Goal: Task Accomplishment & Management: Manage account settings

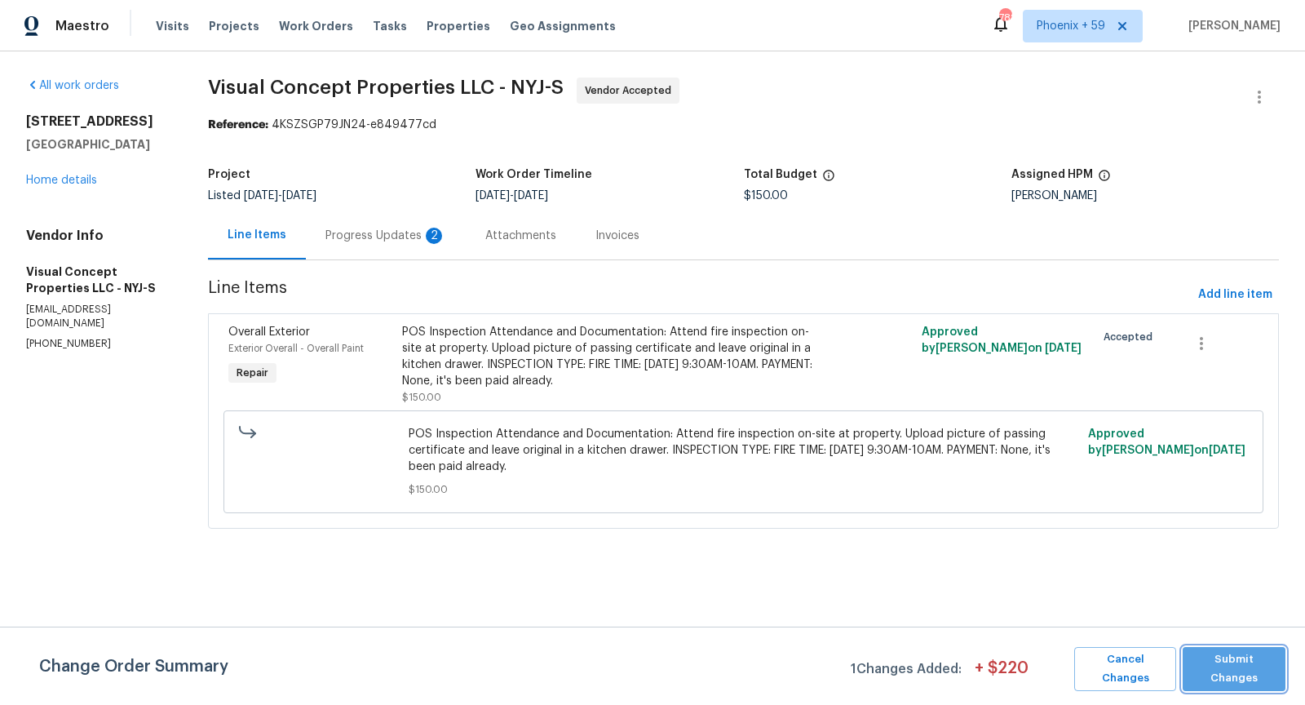
click at [1247, 663] on span "Submit Changes" at bounding box center [1234, 669] width 86 height 38
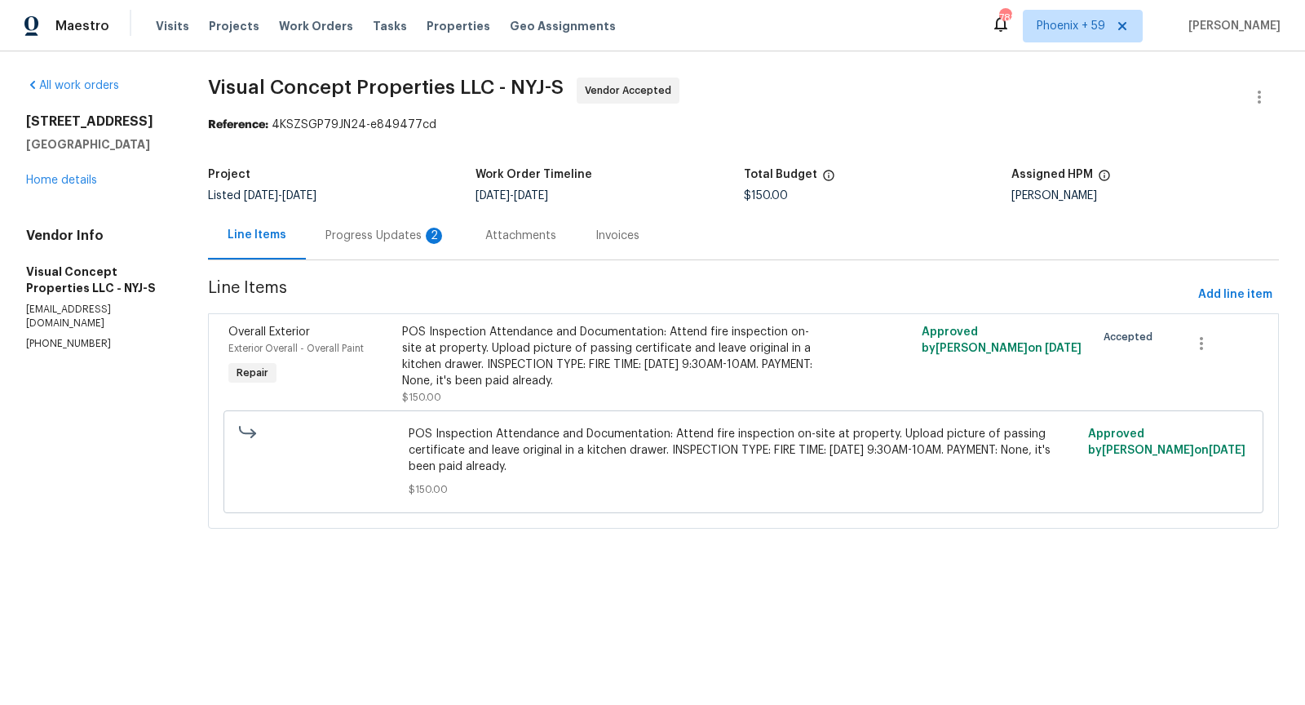
click at [408, 236] on div "Progress Updates 2" at bounding box center [386, 236] width 121 height 16
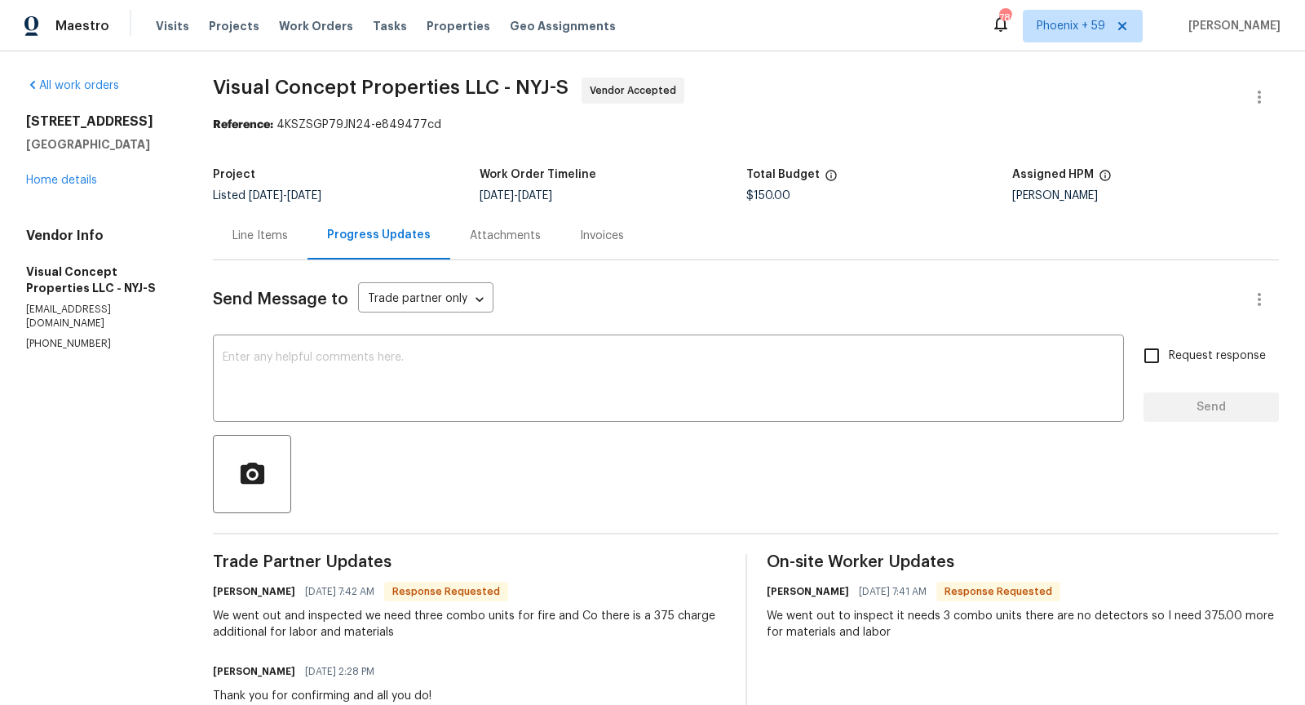
click at [267, 236] on div "Line Items" at bounding box center [260, 236] width 55 height 16
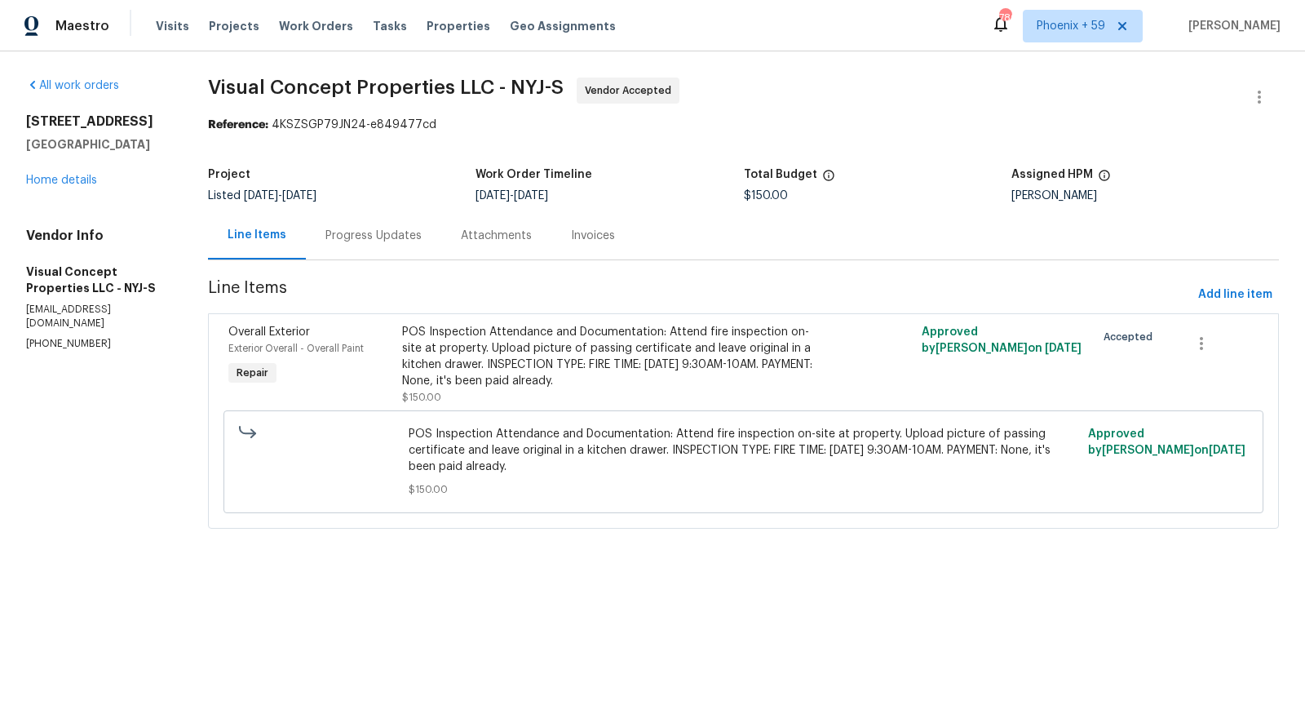
click at [383, 233] on div "Progress Updates" at bounding box center [374, 236] width 96 height 16
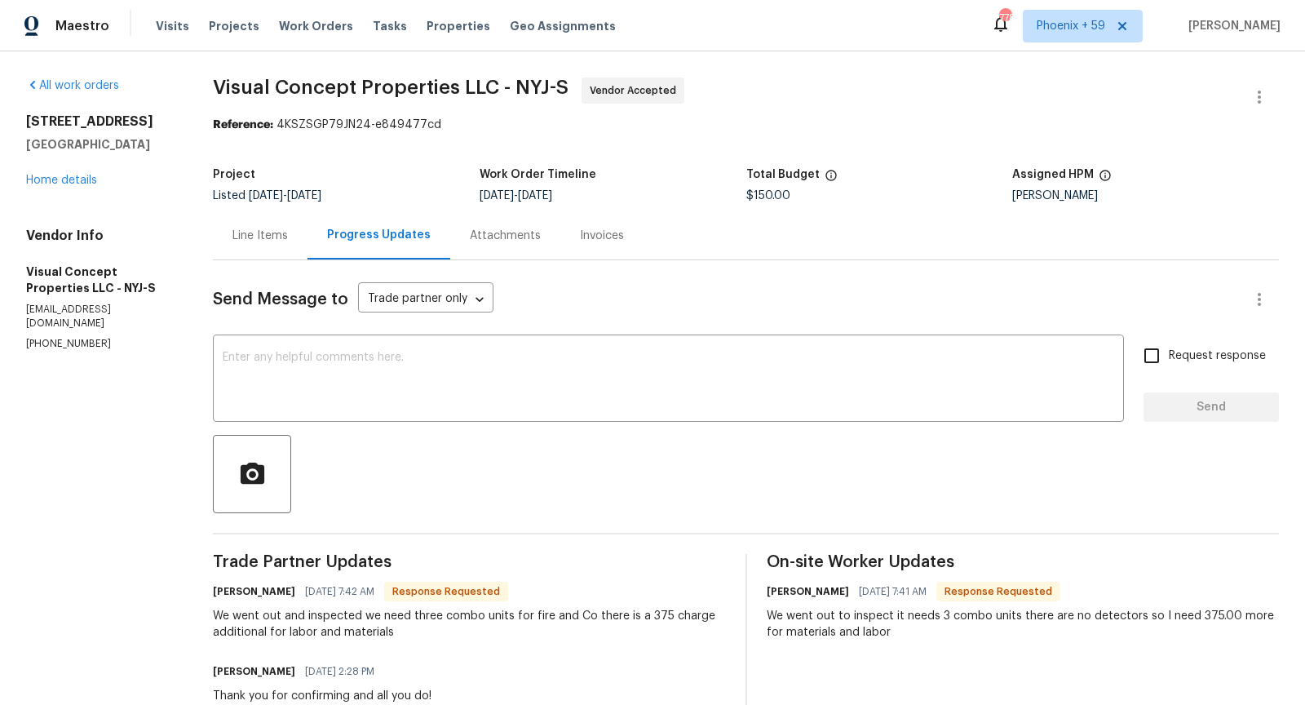
click at [276, 233] on div "Line Items" at bounding box center [260, 236] width 55 height 16
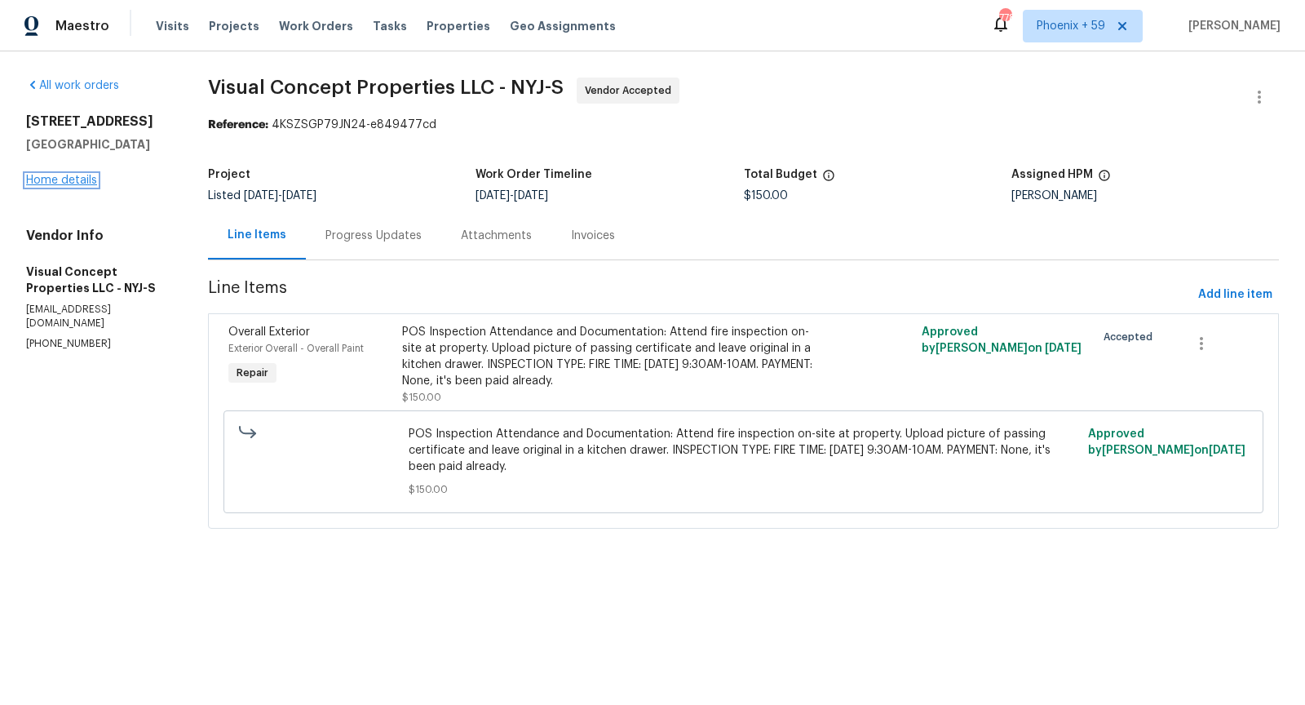
click at [90, 177] on link "Home details" at bounding box center [61, 180] width 71 height 11
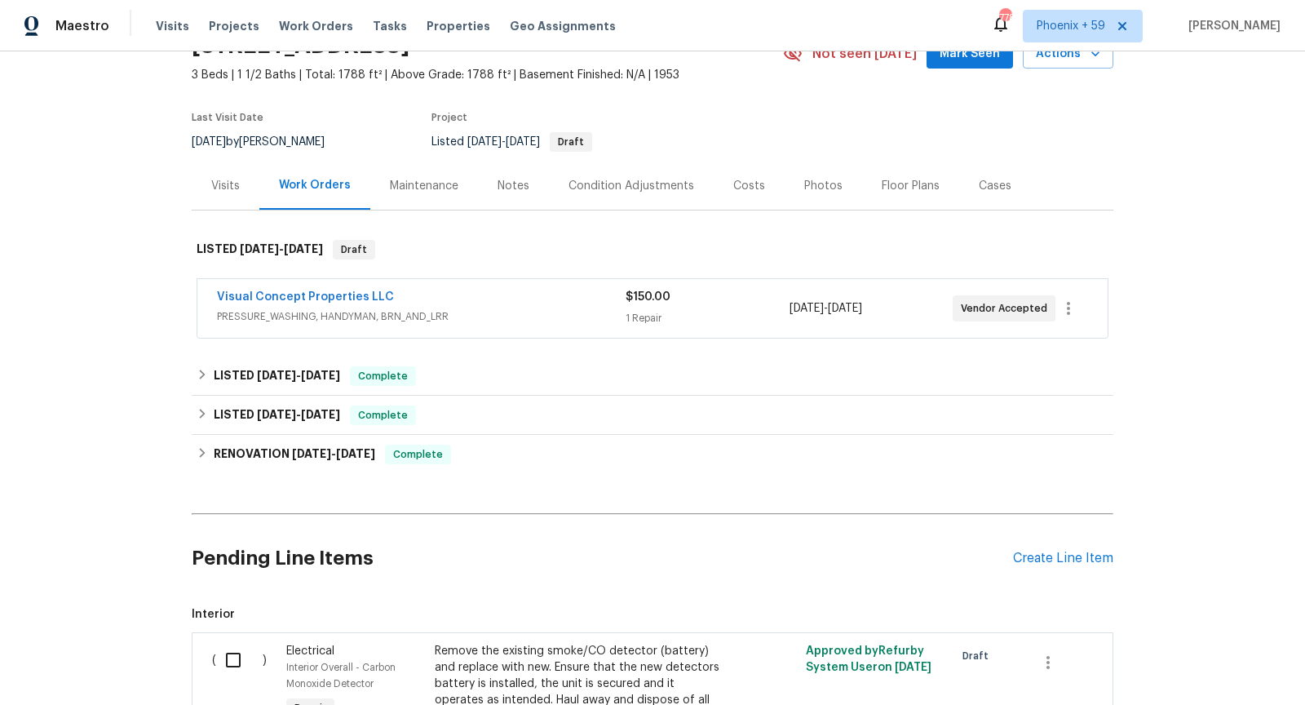
scroll to position [95, 0]
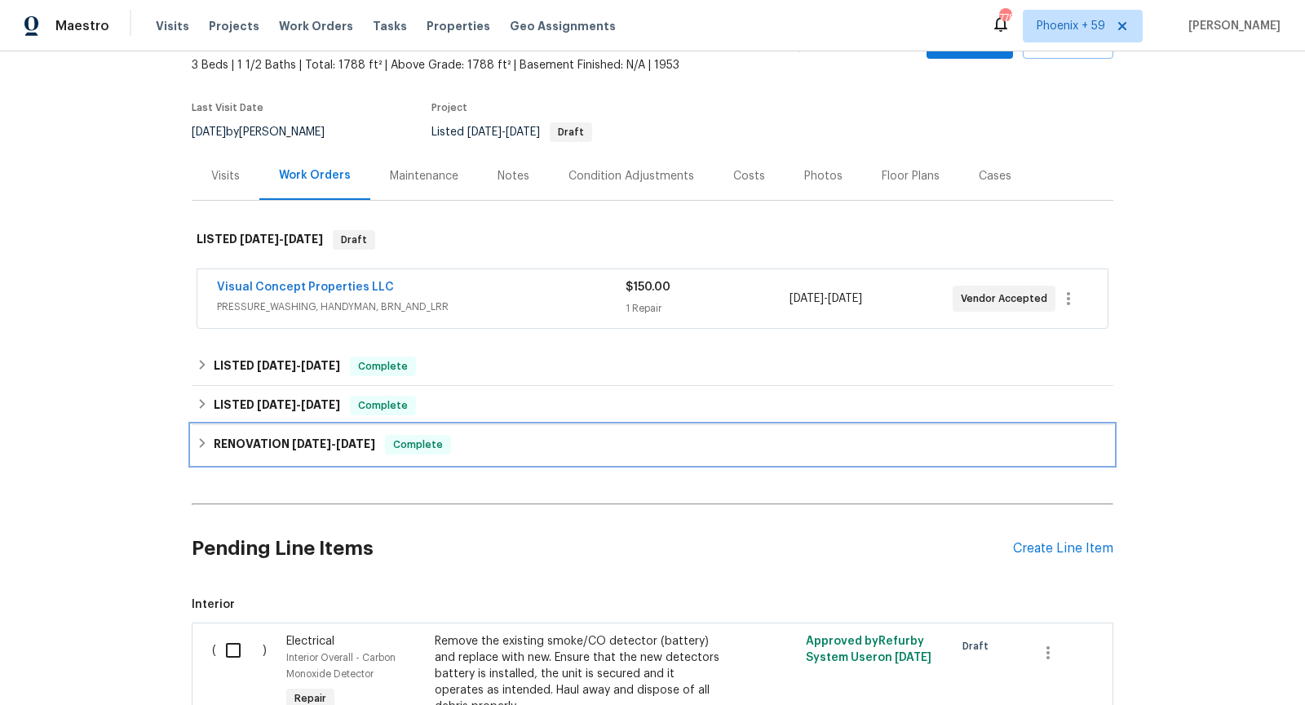
click at [487, 440] on div "RENOVATION [DATE] - [DATE] Complete" at bounding box center [653, 445] width 912 height 20
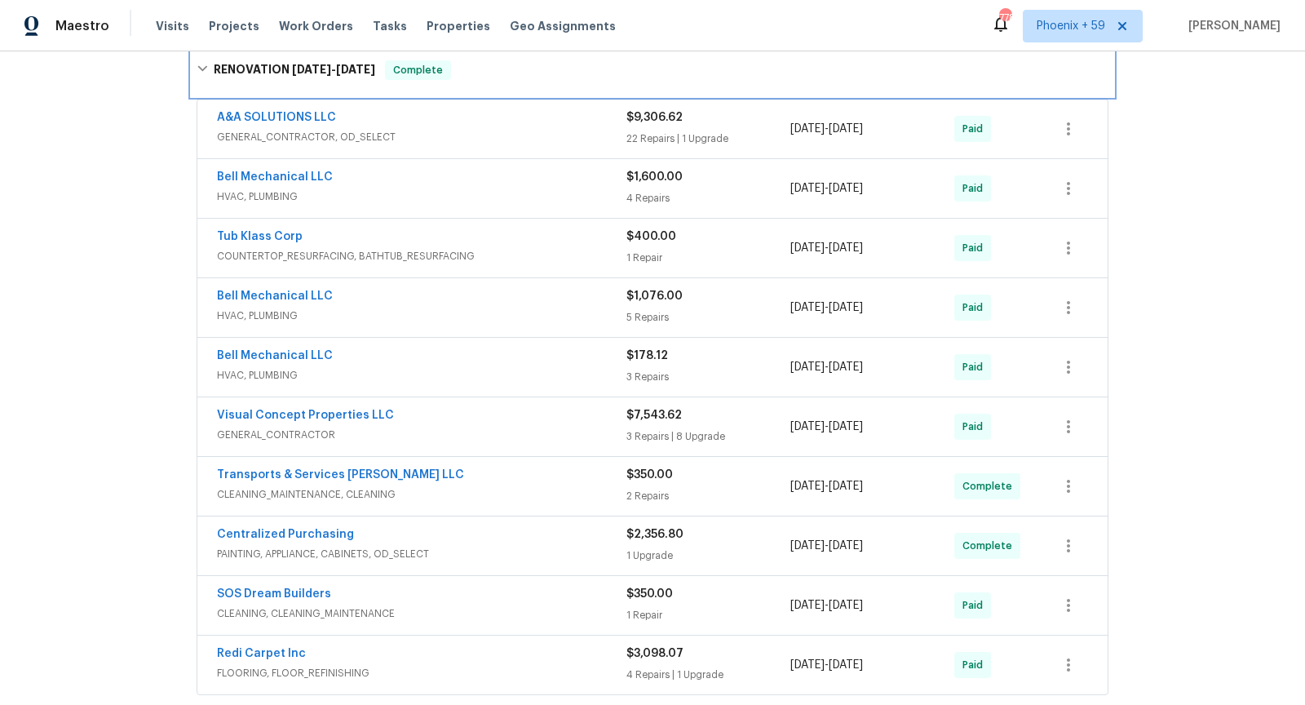
scroll to position [508, 0]
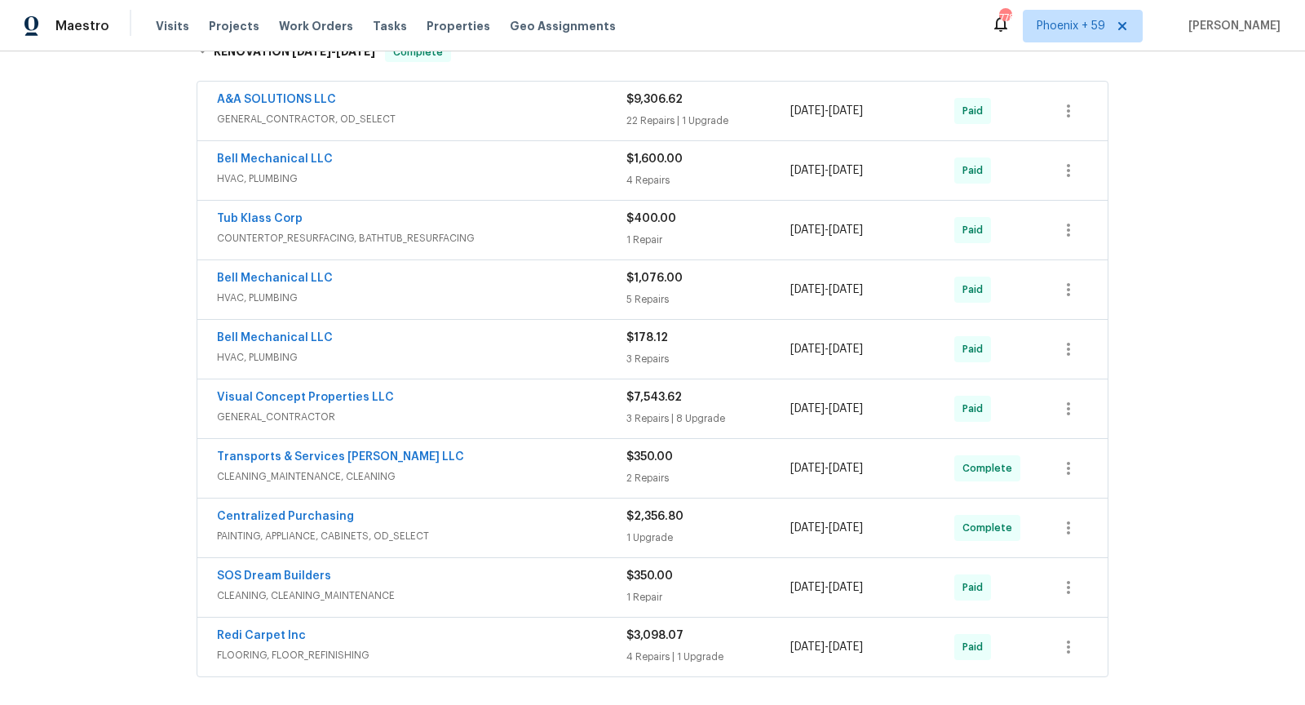
click at [489, 402] on div "Visual Concept Properties LLC GENERAL_CONTRACTOR" at bounding box center [422, 407] width 410 height 36
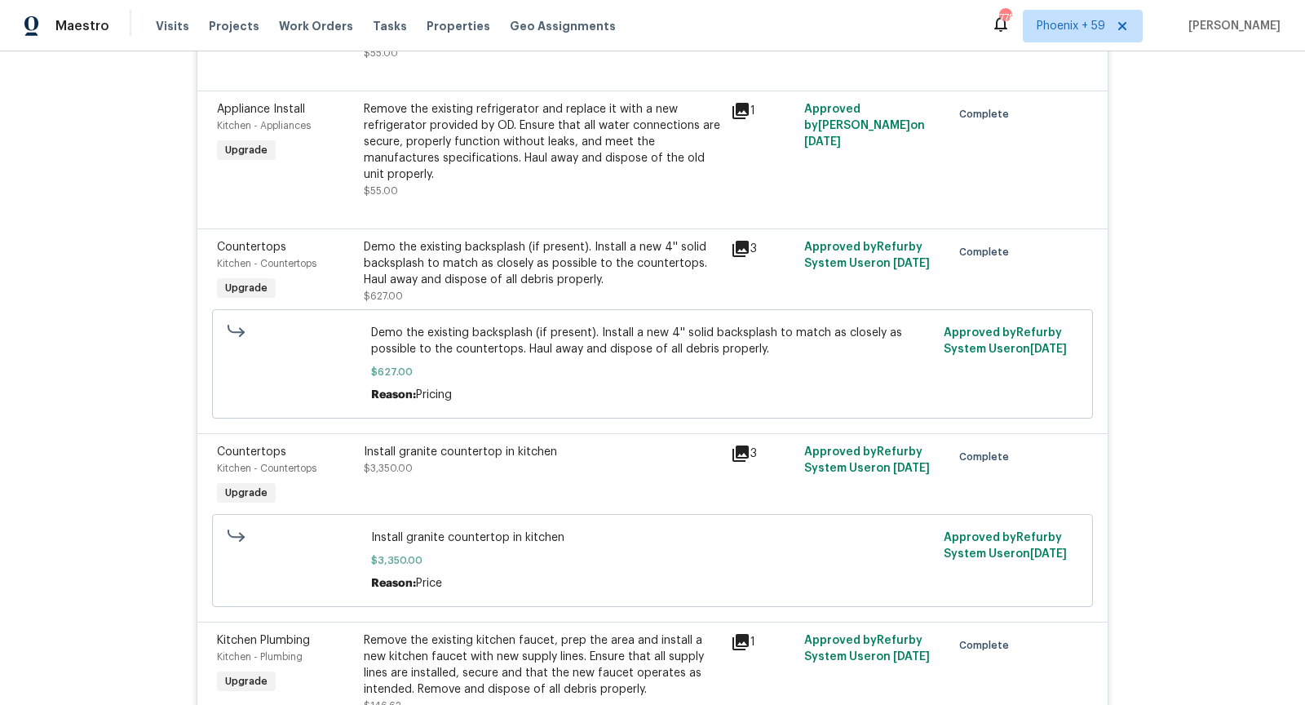
scroll to position [1740, 0]
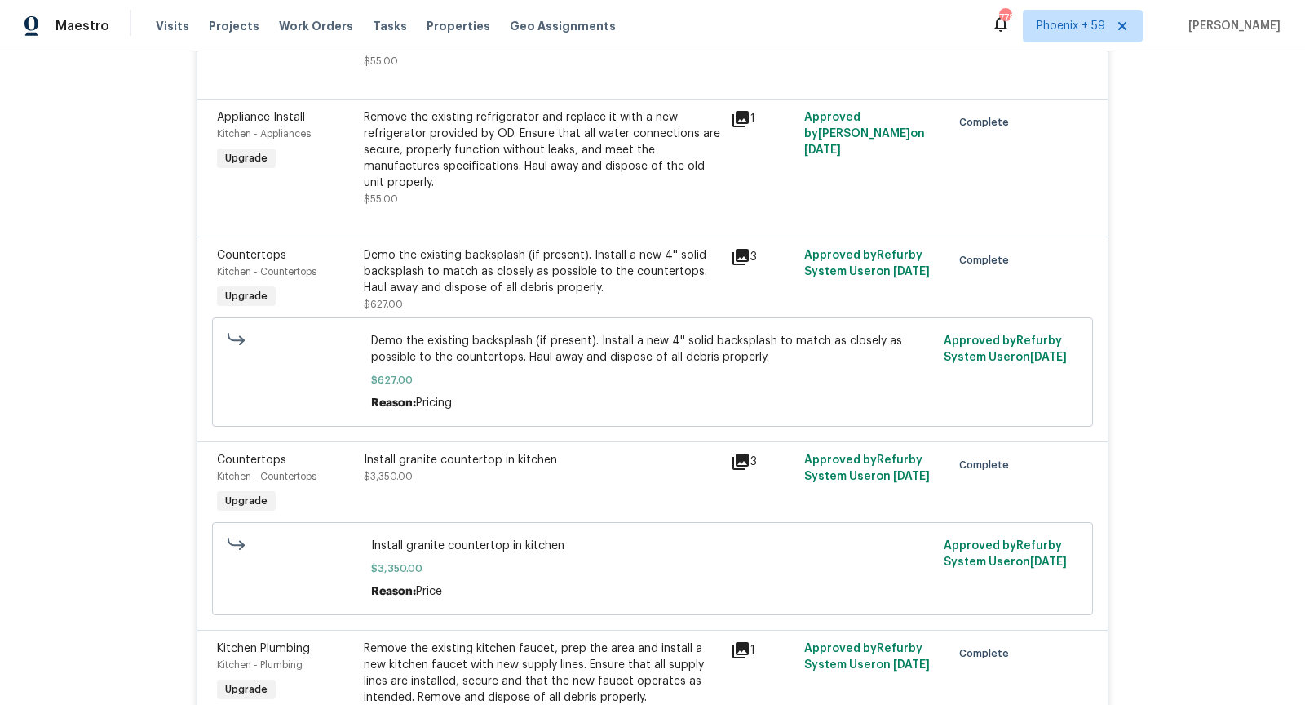
click at [1048, 264] on div at bounding box center [1056, 279] width 73 height 75
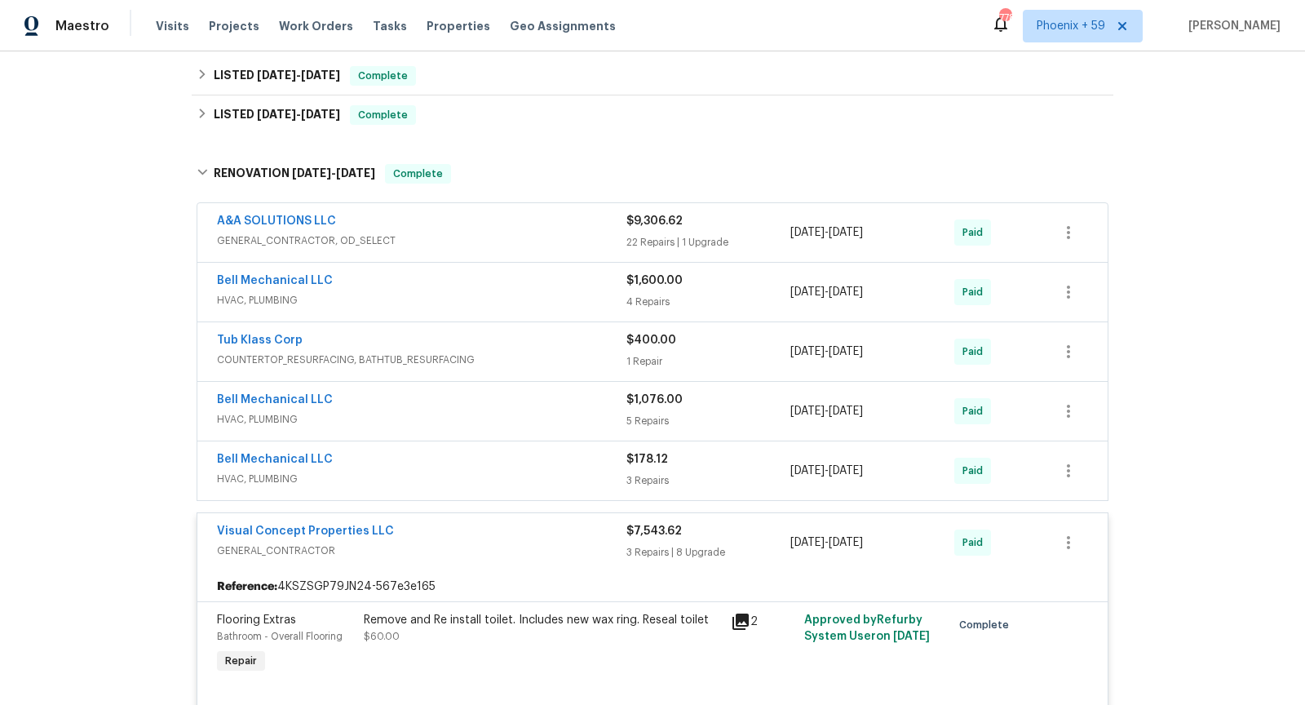
scroll to position [315, 0]
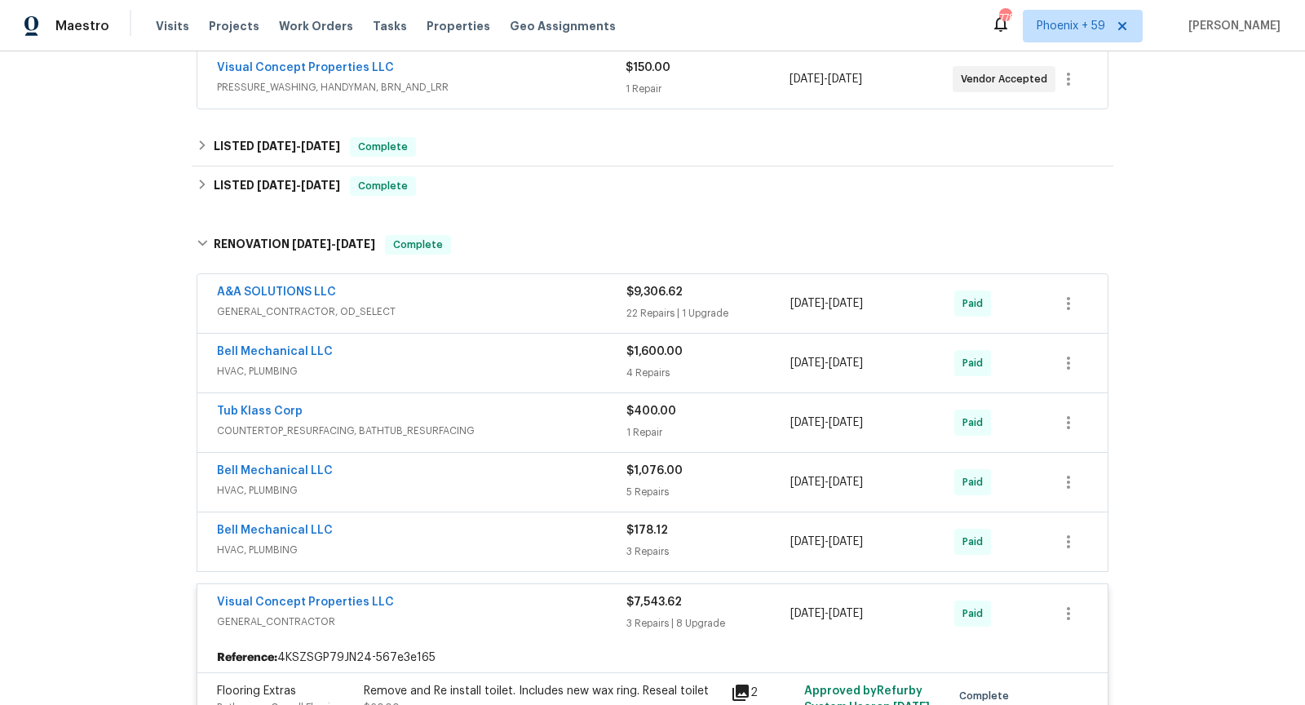
click at [520, 305] on span "GENERAL_CONTRACTOR, OD_SELECT" at bounding box center [422, 312] width 410 height 16
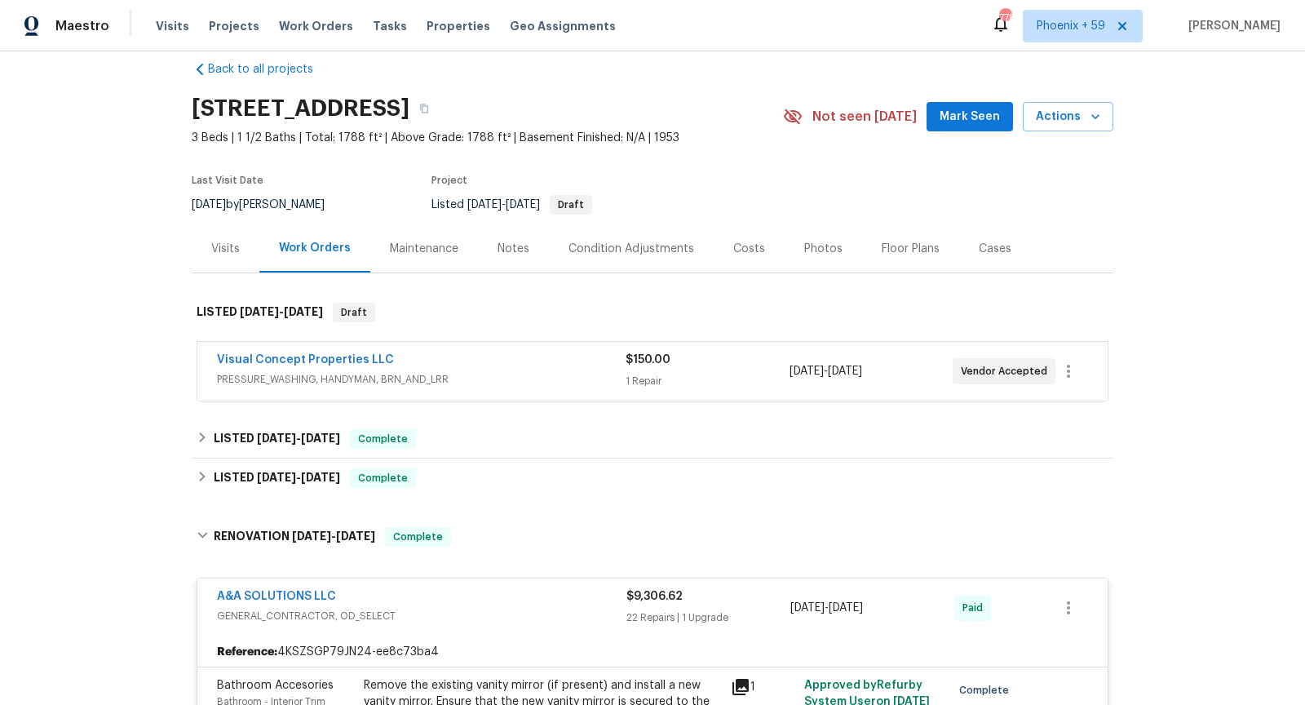
scroll to position [21, 0]
click at [367, 357] on link "Visual Concept Properties LLC" at bounding box center [305, 361] width 177 height 11
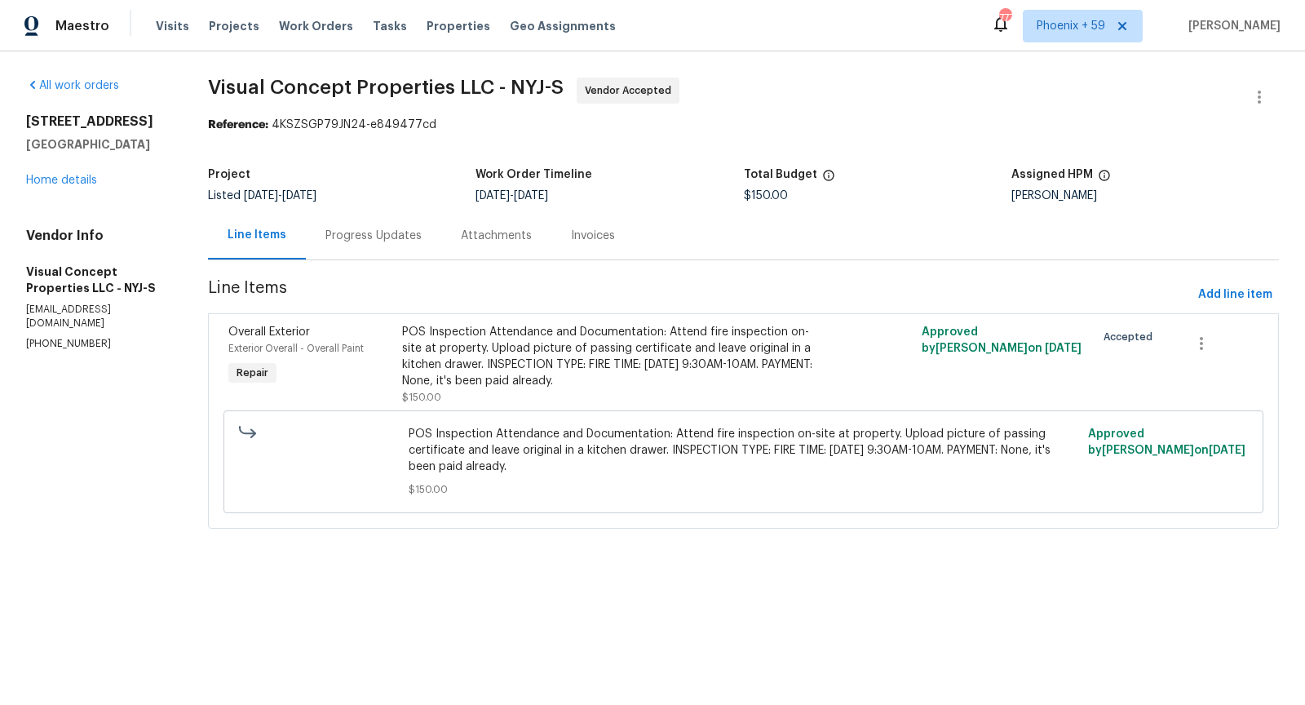
click at [393, 241] on div "Progress Updates" at bounding box center [374, 236] width 96 height 16
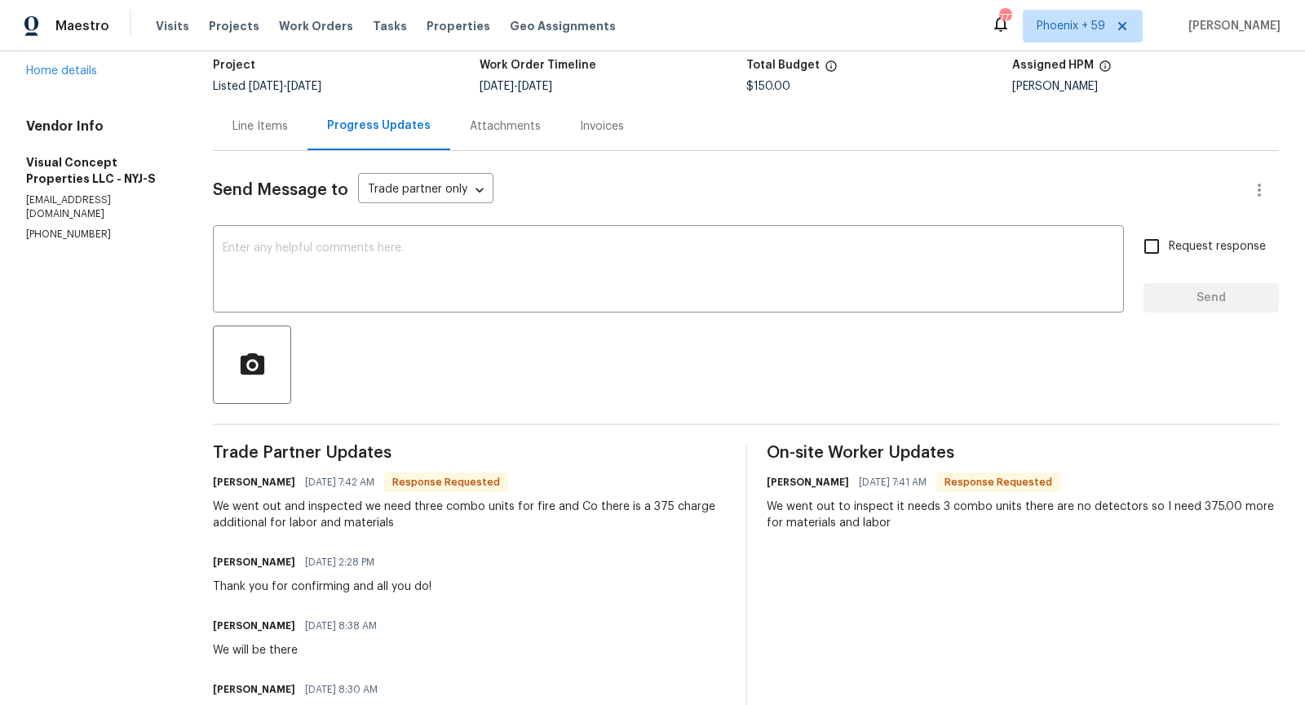
scroll to position [111, 0]
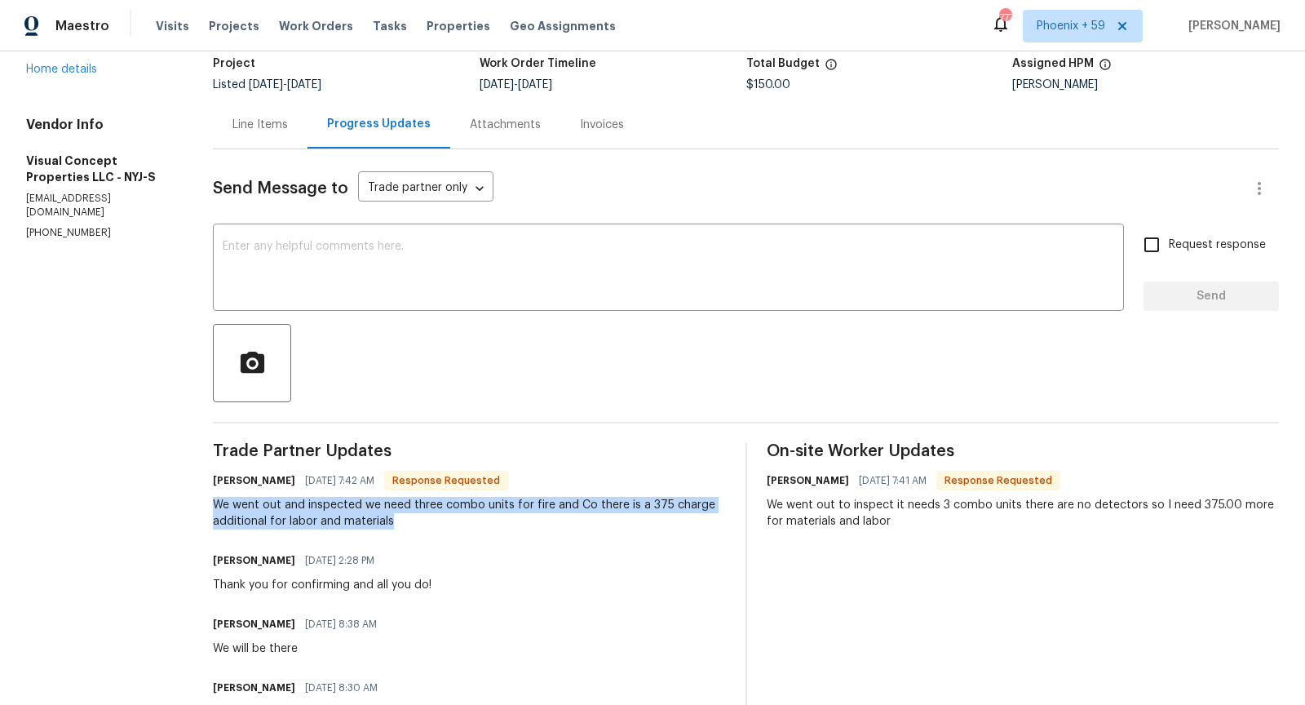
drag, startPoint x: 217, startPoint y: 497, endPoint x: 468, endPoint y: 533, distance: 253.9
click at [468, 533] on div "Trade Partner Updates [PERSON_NAME] [DATE] 7:42 AM Response Requested We went o…" at bounding box center [469, 608] width 512 height 330
copy div "We went out and inspected we need three combo units for fire and Co there is a …"
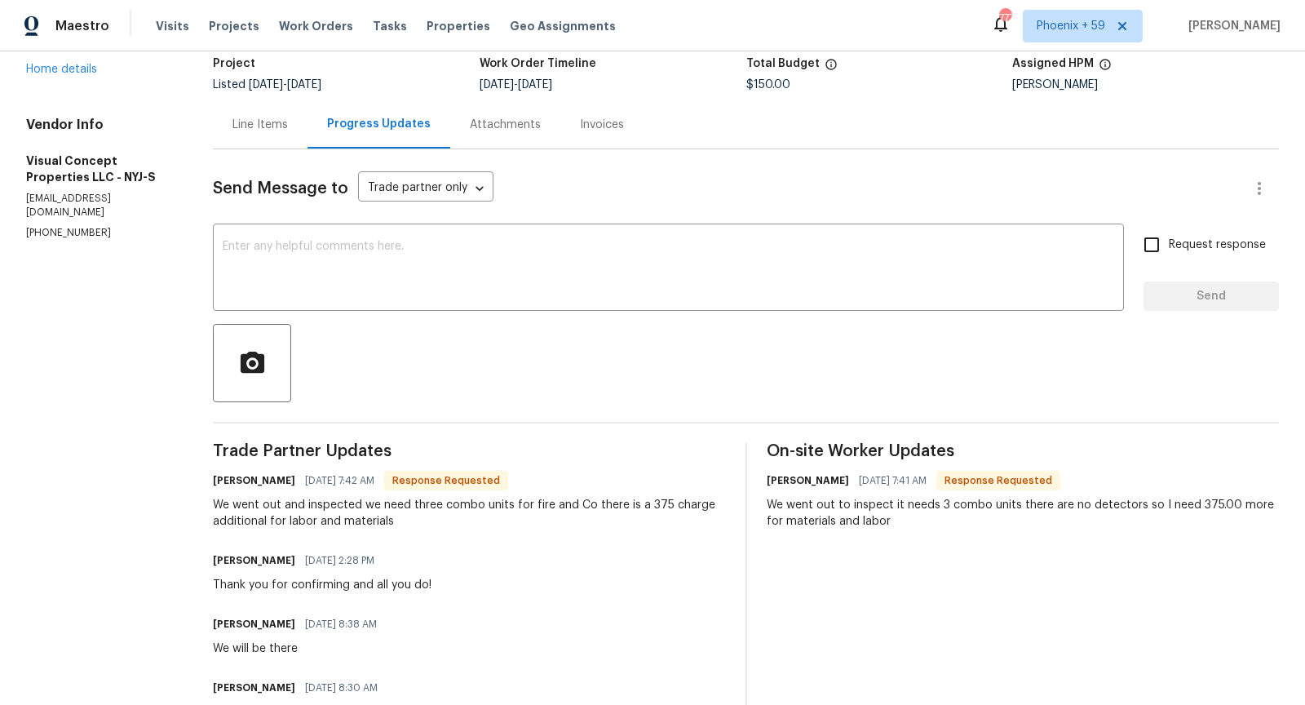
click at [594, 452] on span "Trade Partner Updates" at bounding box center [469, 451] width 512 height 16
click at [459, 274] on textarea at bounding box center [669, 269] width 892 height 57
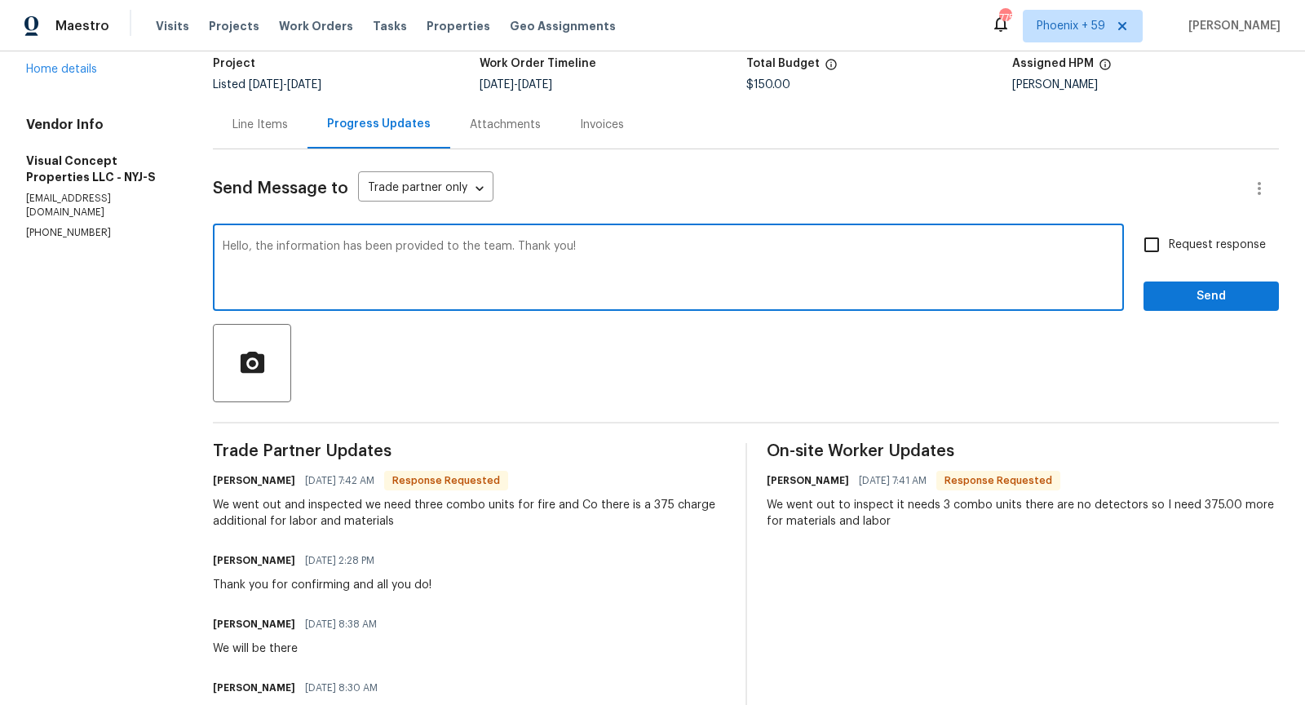
type textarea "Hello, the information has been provided to the team. Thank you!"
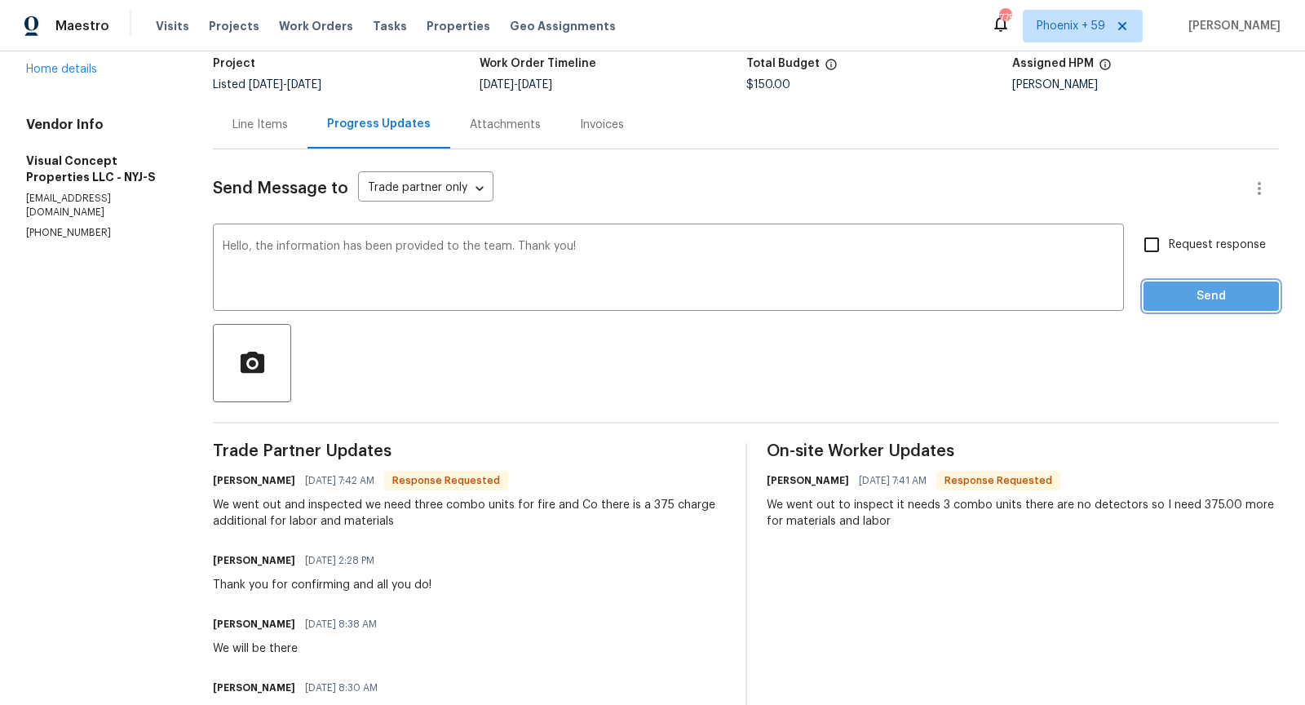
drag, startPoint x: 1219, startPoint y: 296, endPoint x: 1208, endPoint y: 293, distance: 11.9
click at [1208, 293] on span "Send" at bounding box center [1211, 296] width 109 height 20
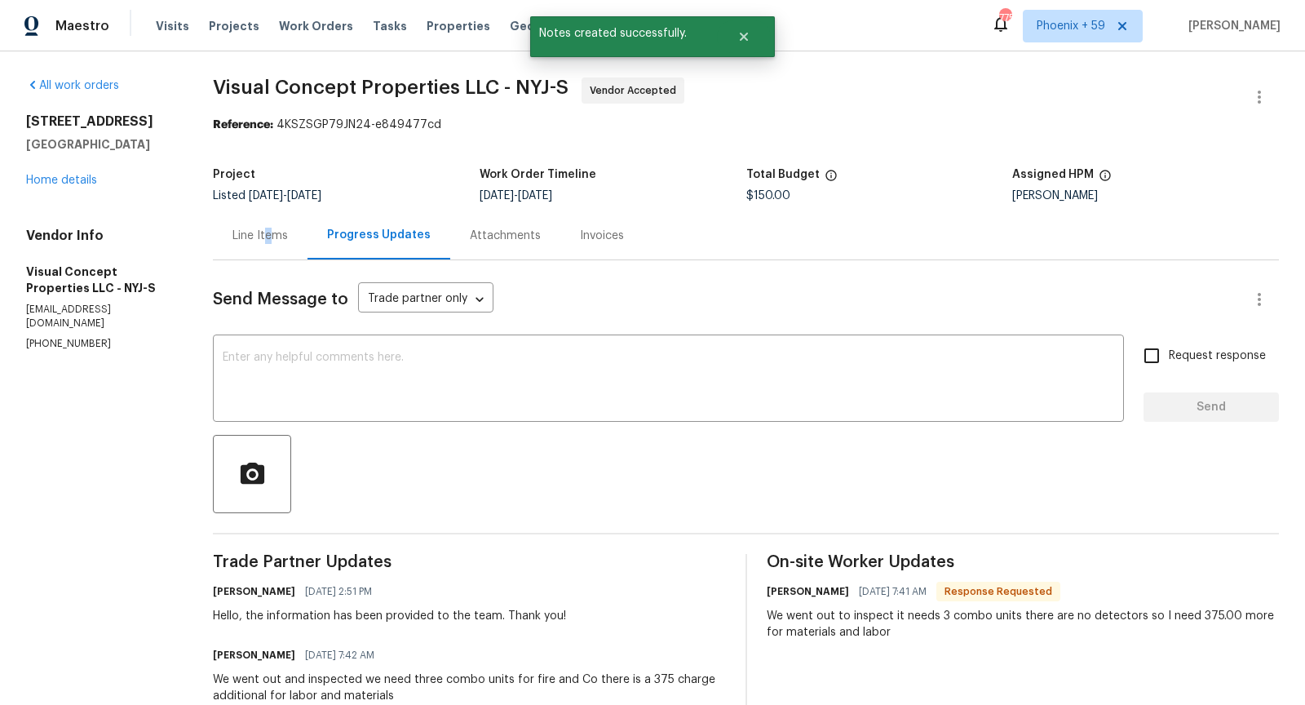
click at [270, 238] on div "Line Items" at bounding box center [260, 236] width 55 height 16
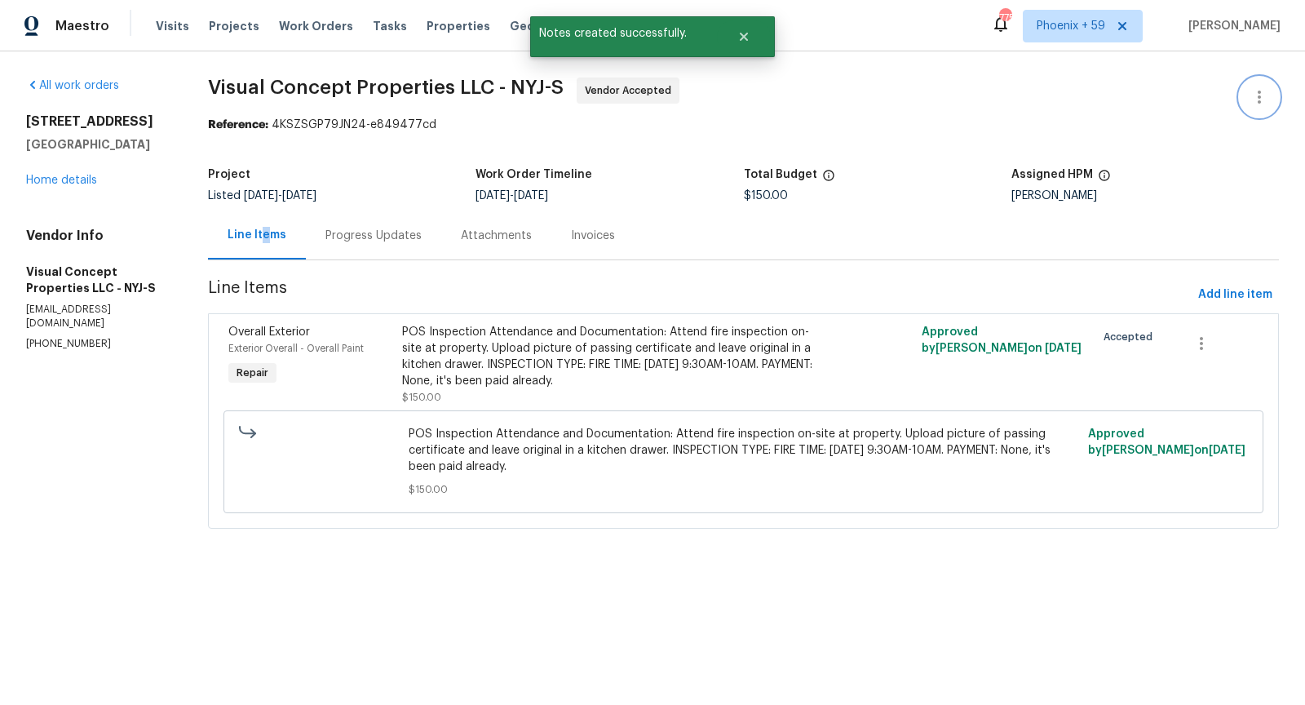
click at [1261, 89] on icon "button" at bounding box center [1260, 97] width 20 height 20
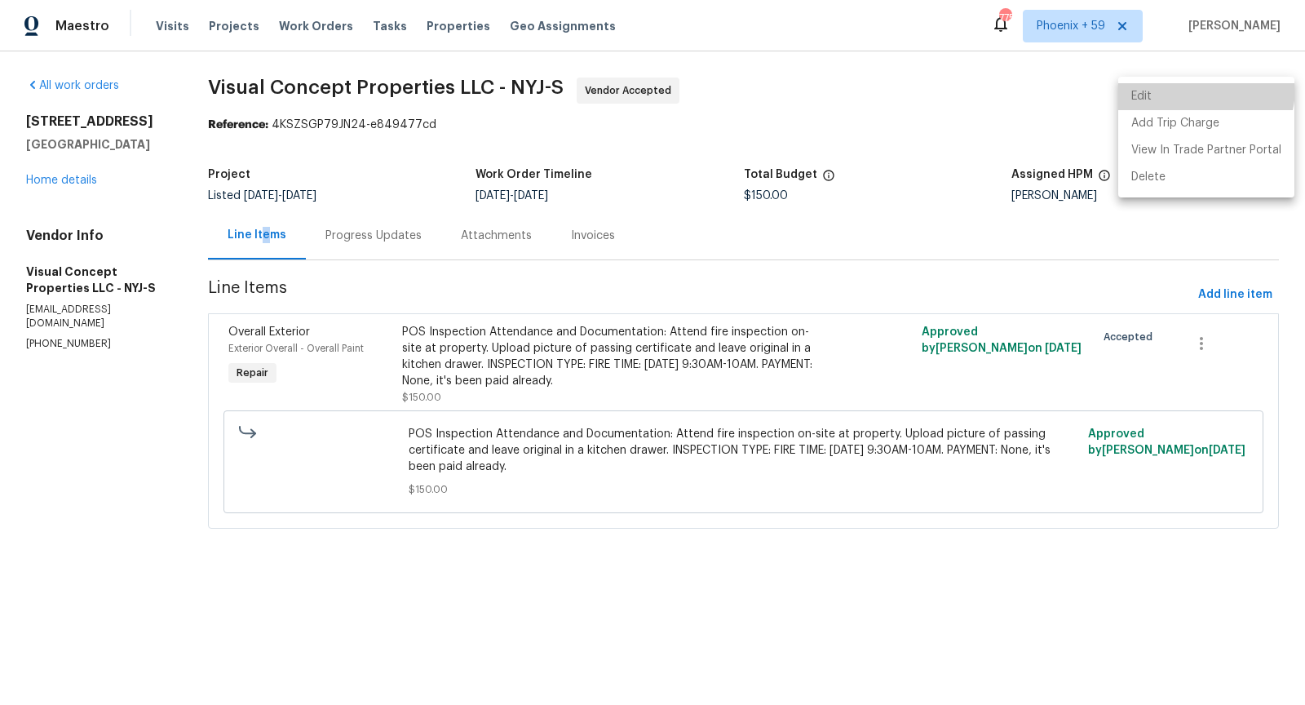
click at [1188, 87] on li "Edit" at bounding box center [1207, 96] width 176 height 27
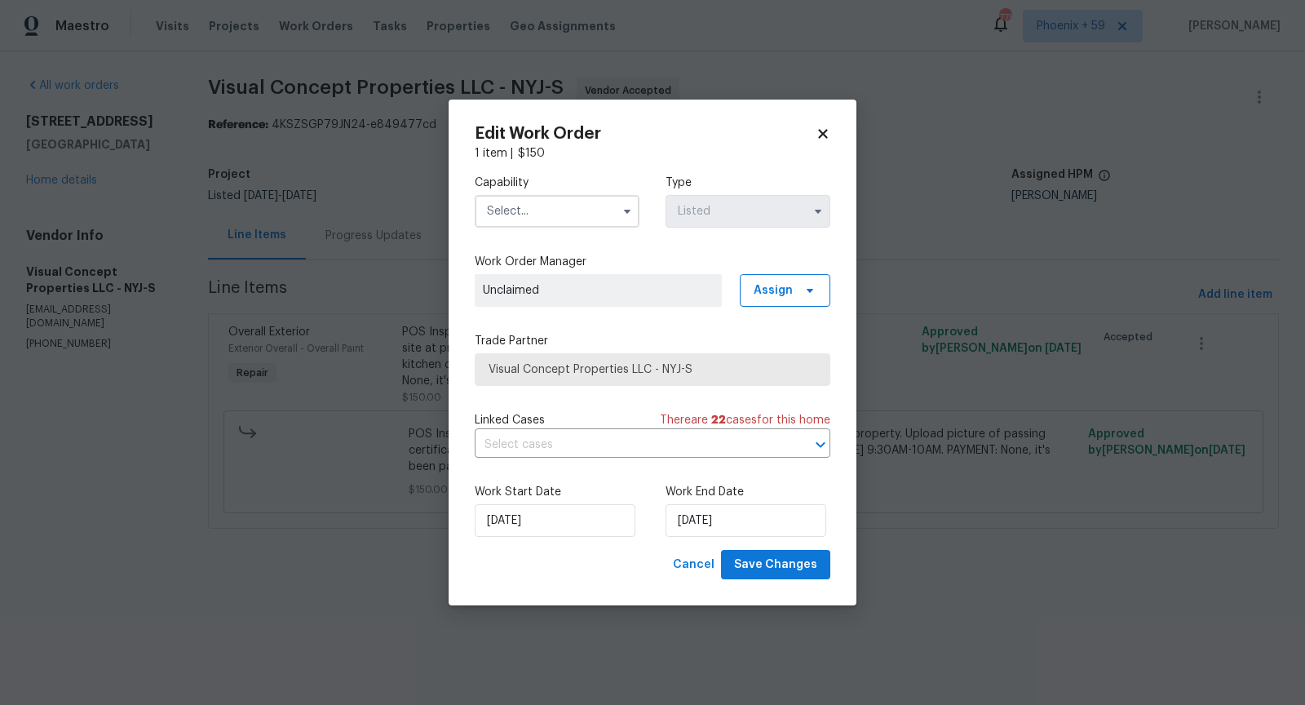
click at [627, 220] on span at bounding box center [627, 211] width 24 height 24
click at [625, 212] on icon "button" at bounding box center [627, 211] width 13 height 13
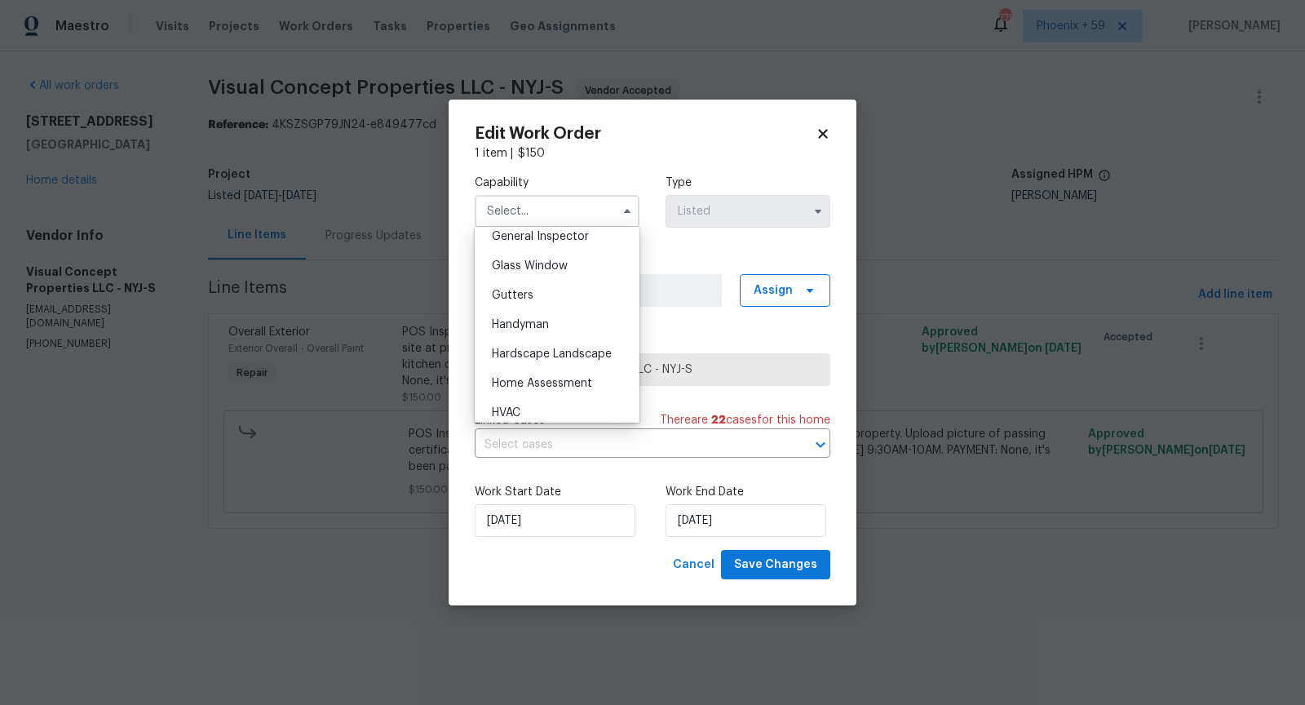
scroll to position [840, 0]
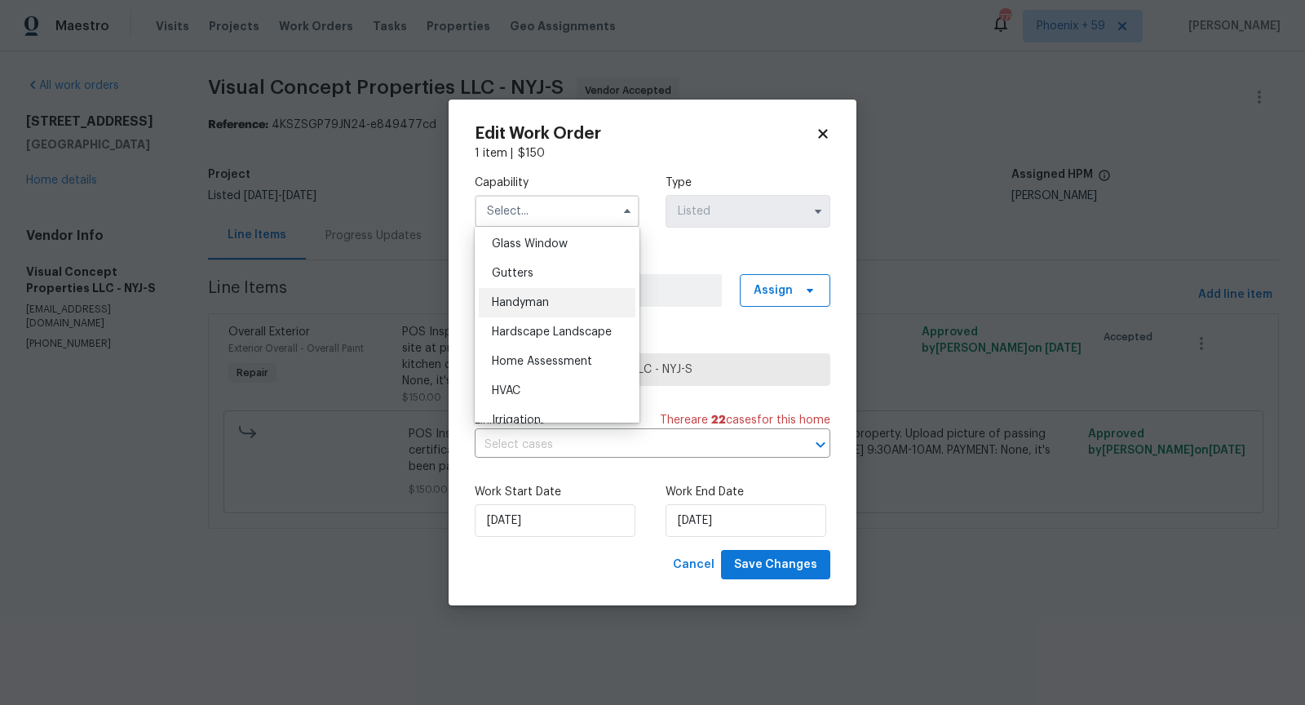
click at [588, 308] on div "Handyman" at bounding box center [557, 302] width 157 height 29
type input "Handyman"
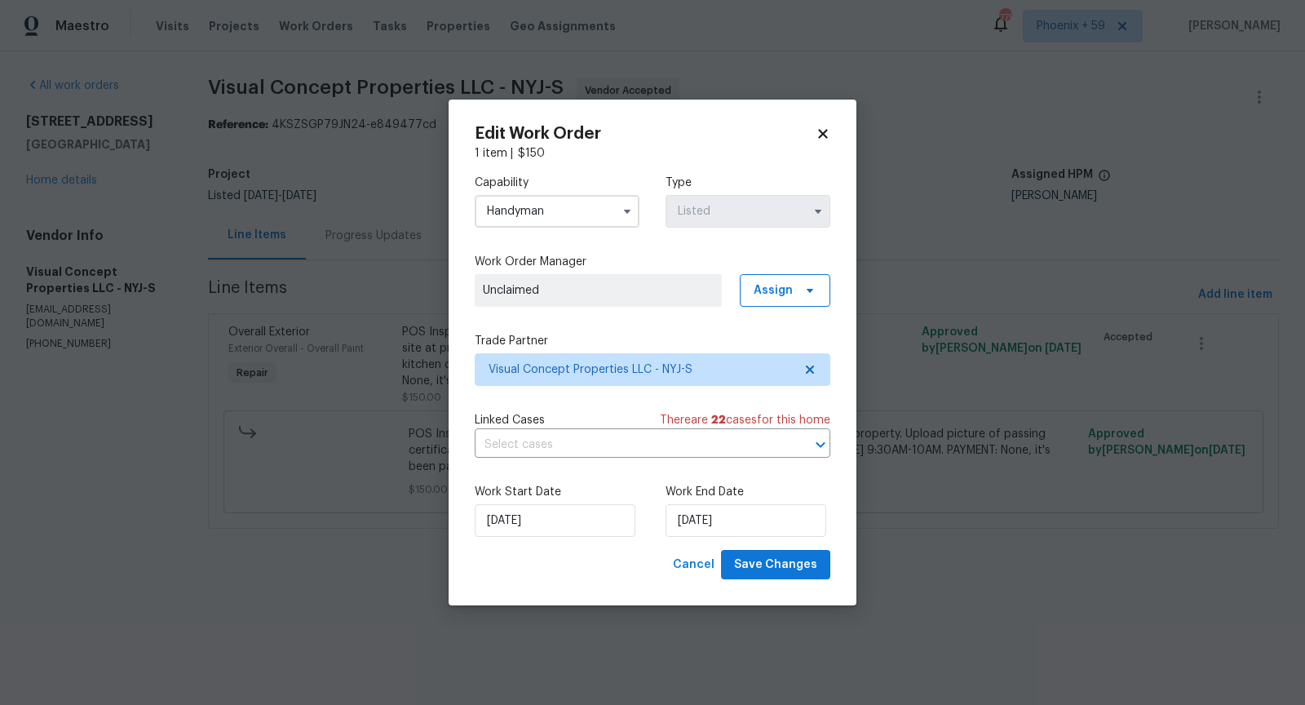
click at [701, 299] on span "Unclaimed" at bounding box center [598, 290] width 247 height 33
click at [789, 291] on span "Assign" at bounding box center [773, 290] width 39 height 16
click at [820, 385] on div "Assign to HPM" at bounding box center [791, 382] width 77 height 16
click at [638, 408] on div "Capability Handyman Type Listed Work Order Manager [PERSON_NAME] Assign Trade P…" at bounding box center [653, 356] width 356 height 388
click at [790, 565] on span "Save Changes" at bounding box center [775, 565] width 83 height 20
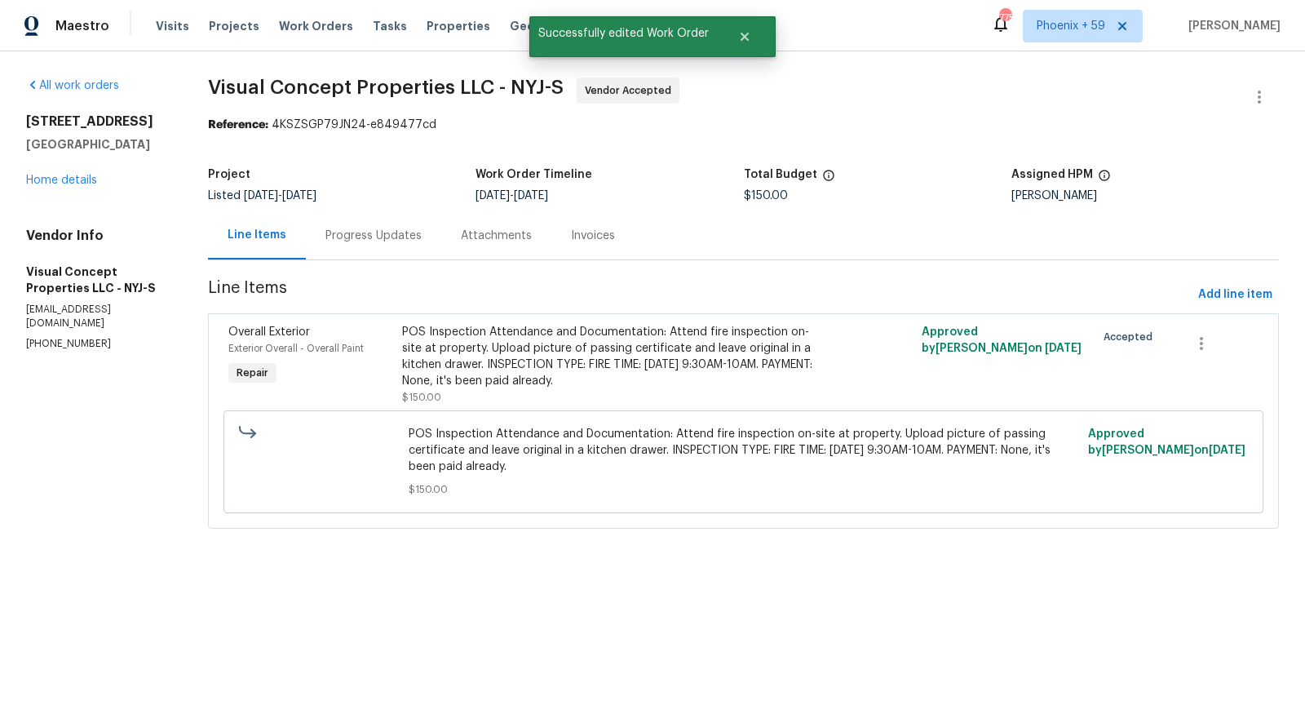
click at [397, 238] on div "Progress Updates" at bounding box center [374, 236] width 96 height 16
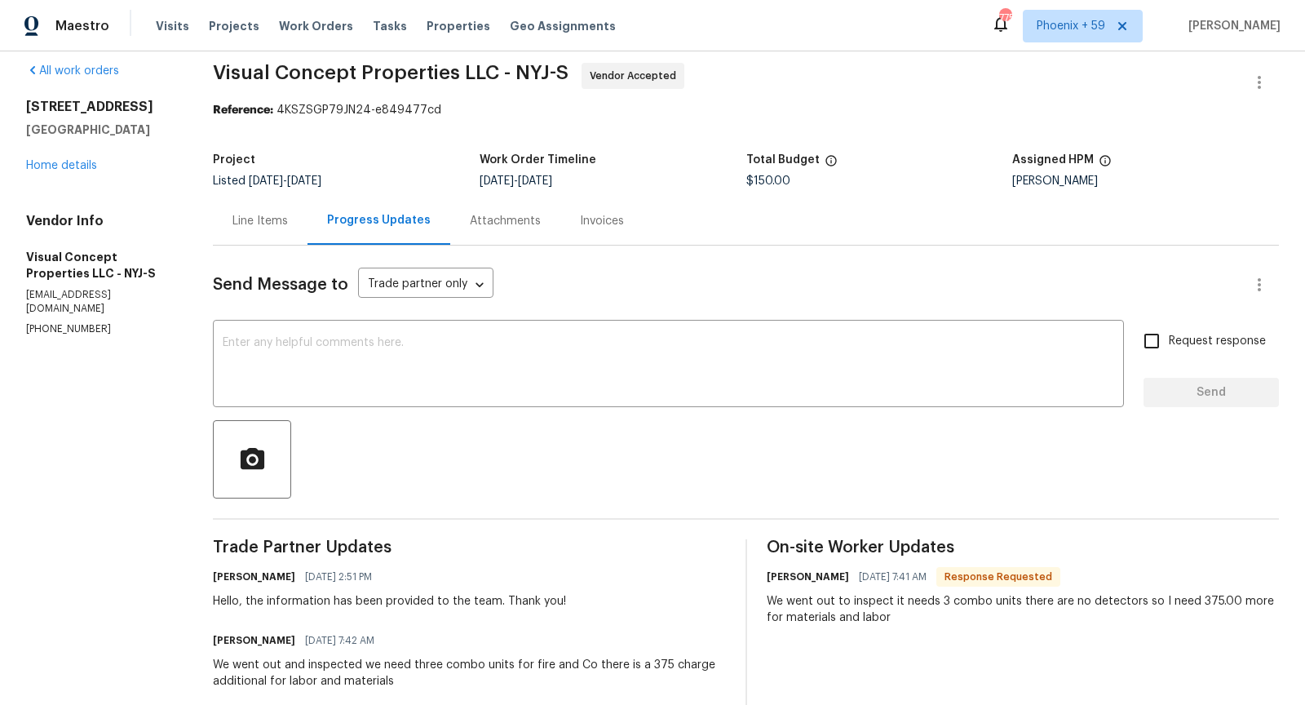
scroll to position [69, 0]
